Goal: Communication & Community: Participate in discussion

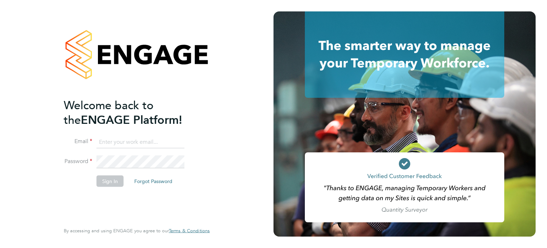
type input "[PERSON_NAME][DOMAIN_NAME][EMAIL_ADDRESS][DOMAIN_NAME]"
click at [113, 183] on button "Sign In" at bounding box center [110, 180] width 27 height 11
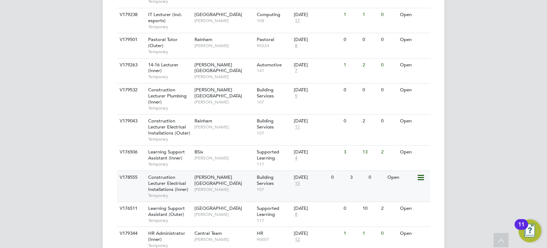
scroll to position [302, 0]
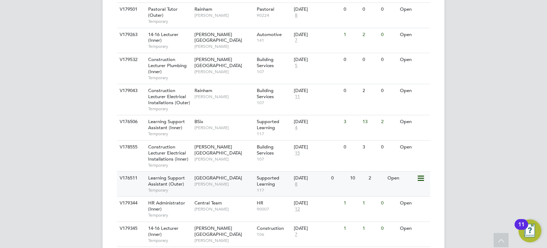
click at [268, 184] on span "Supported Learning" at bounding box center [268, 181] width 22 height 12
click at [327, 178] on div "[DATE]" at bounding box center [311, 178] width 34 height 6
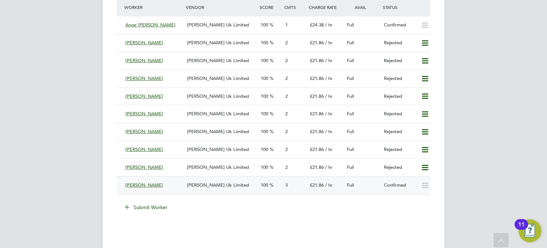
click at [253, 188] on div "Morgan Hunt Uk Limited" at bounding box center [221, 185] width 74 height 12
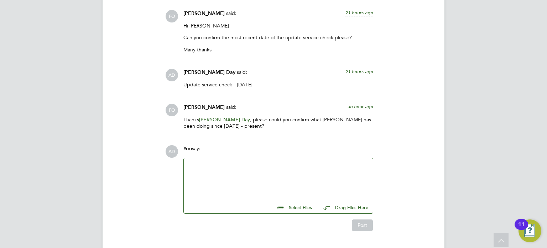
click at [222, 169] on div at bounding box center [278, 177] width 181 height 31
drag, startPoint x: 363, startPoint y: 225, endPoint x: 328, endPoint y: 229, distance: 35.9
click at [363, 224] on button "Post" at bounding box center [362, 224] width 21 height 11
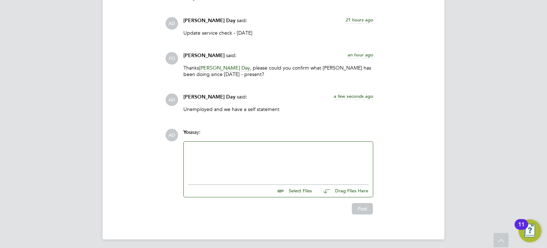
scroll to position [1532, 0]
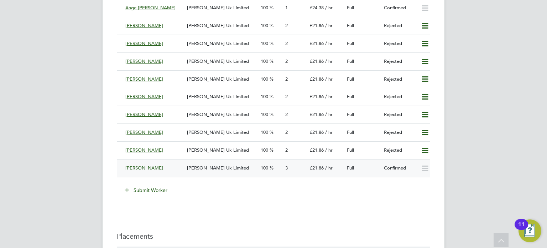
click at [251, 167] on div "Morgan Hunt Uk Limited" at bounding box center [221, 168] width 74 height 12
